Goal: Communication & Community: Answer question/provide support

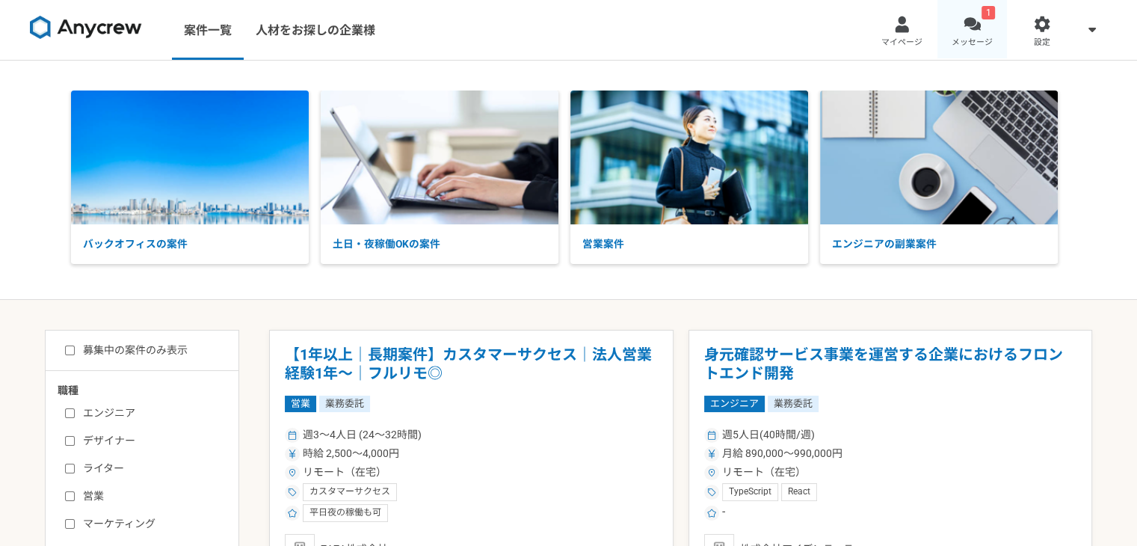
click at [959, 31] on link "1 メッセージ" at bounding box center [972, 30] width 70 height 60
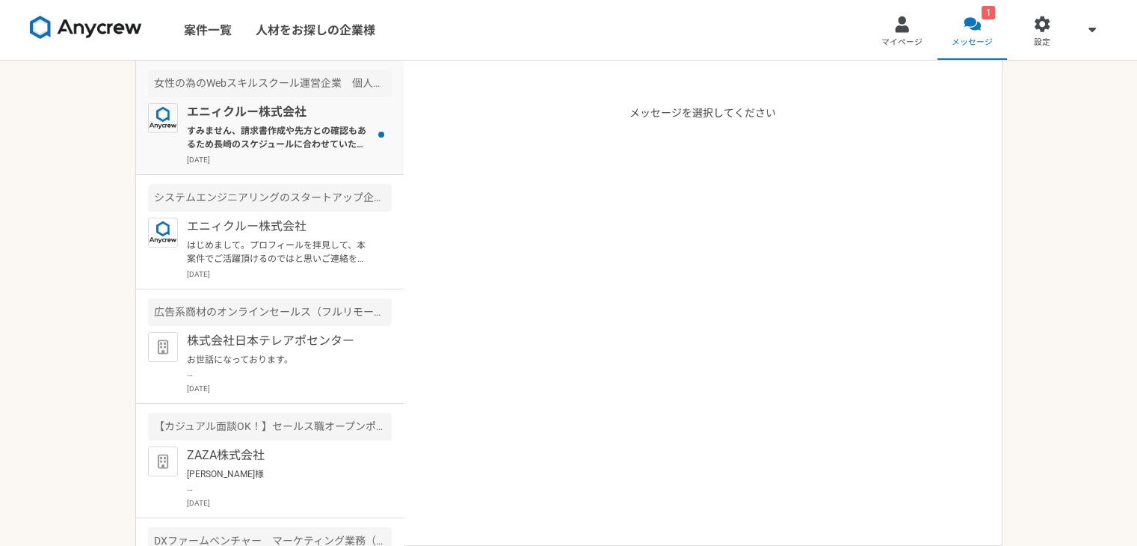
click at [313, 141] on p "すみません、請求書作成や先方との確認もあるため長崎のスケジュールに合わせていただけると幸いです。 また、研修分7.5h×2,000円=15,000円のみのご請…" at bounding box center [279, 137] width 185 height 27
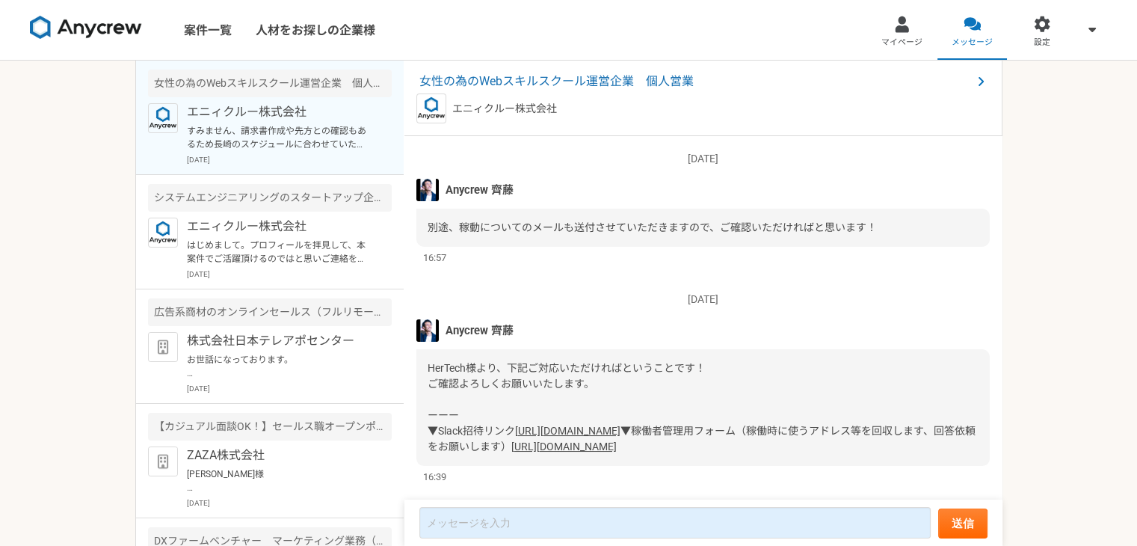
scroll to position [1494, 0]
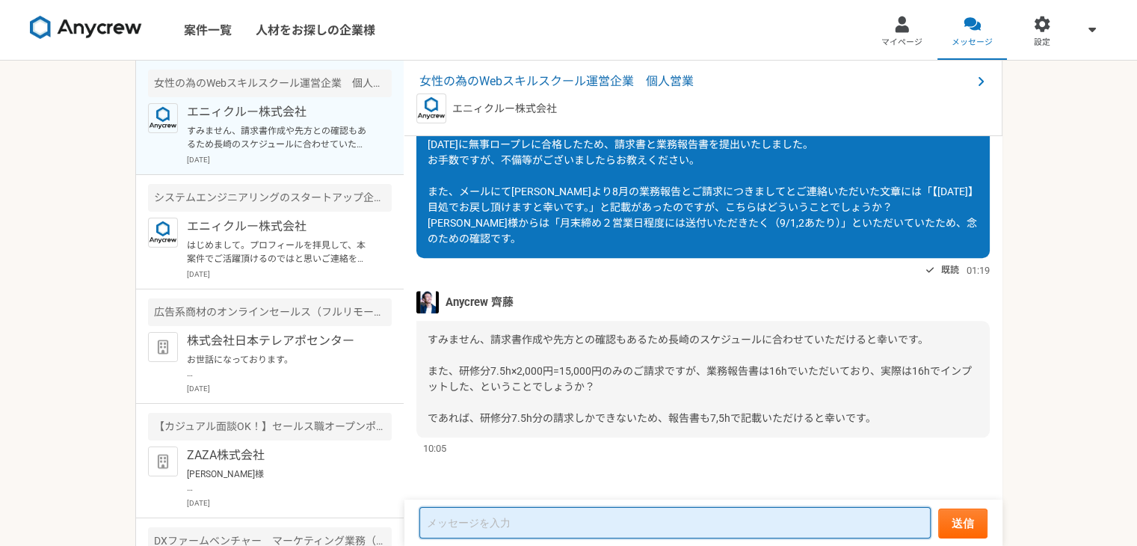
click at [592, 518] on textarea at bounding box center [674, 522] width 511 height 31
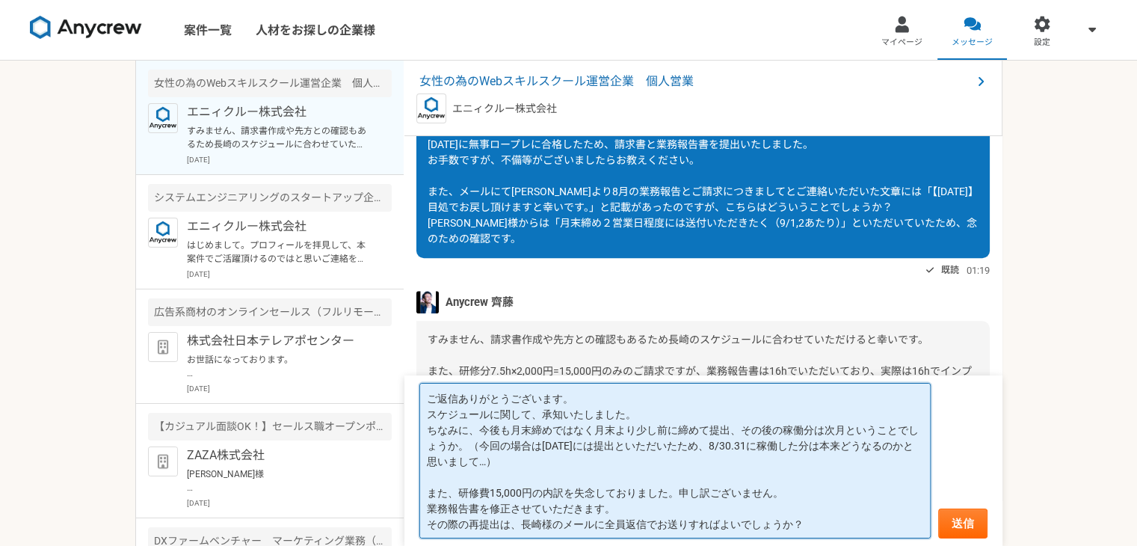
scroll to position [1, 0]
type textarea "ご返信ありがとうございます。 スケジュールに関して、承知いたしました。 ちなみに、今後も月末締めではなく月末より少し前に締めて提出、その後の稼働分は次月という…"
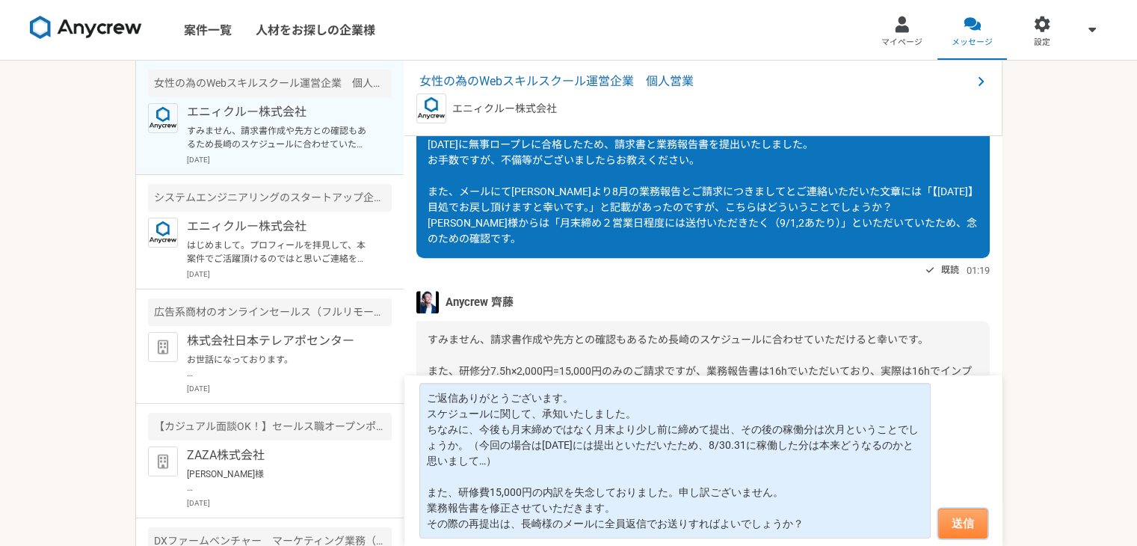
click at [965, 531] on button "送信" at bounding box center [962, 523] width 49 height 30
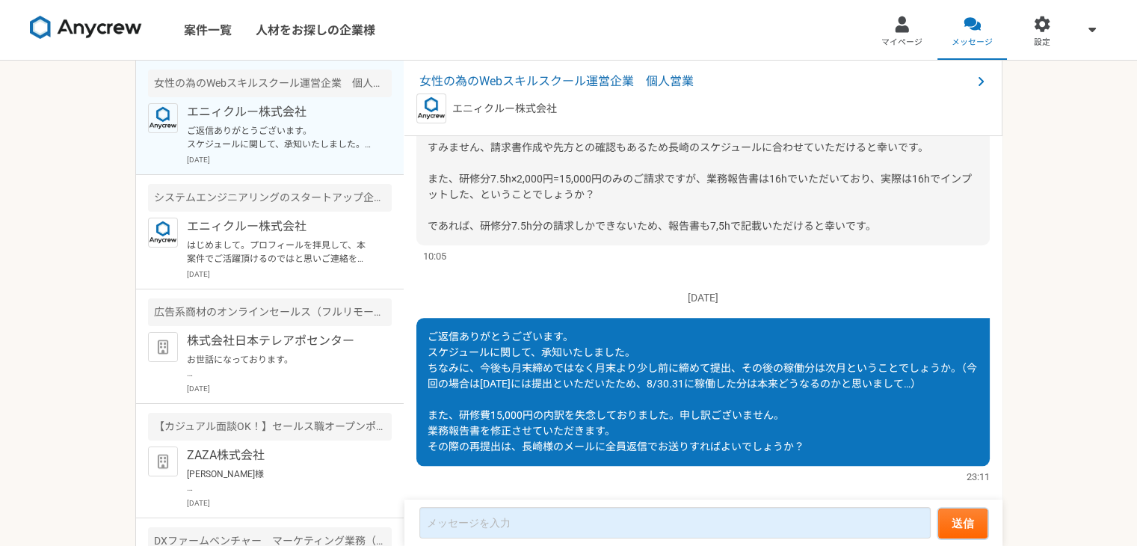
scroll to position [1574, 0]
